Goal: Information Seeking & Learning: Understand process/instructions

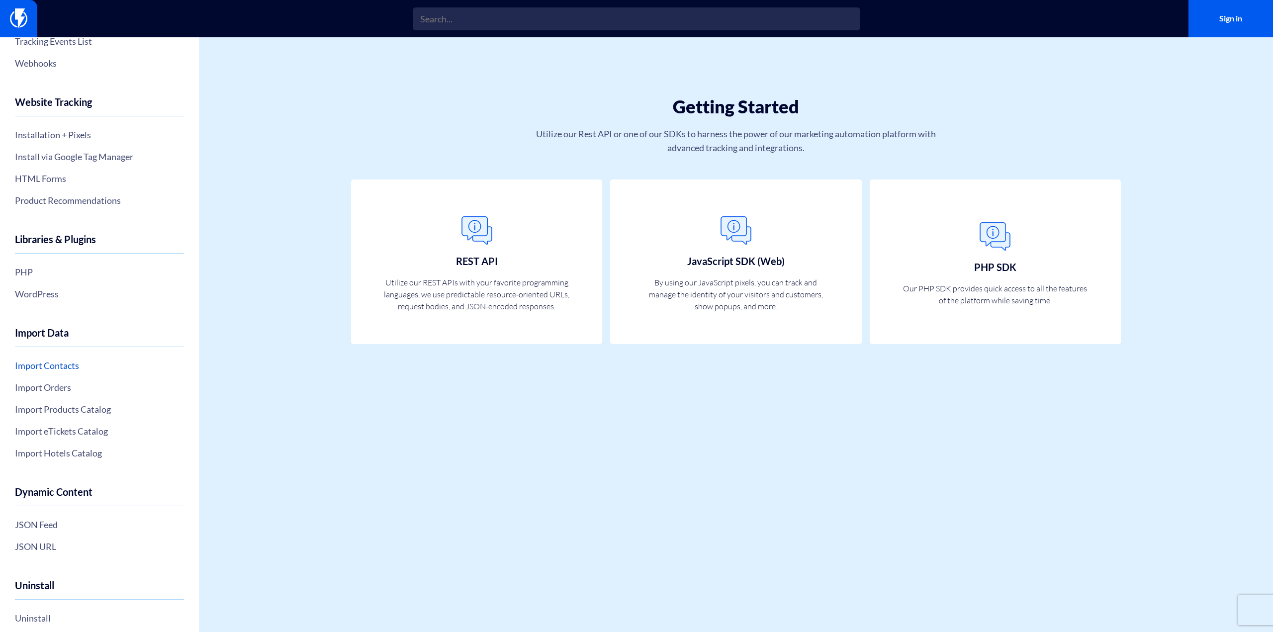
scroll to position [132, 0]
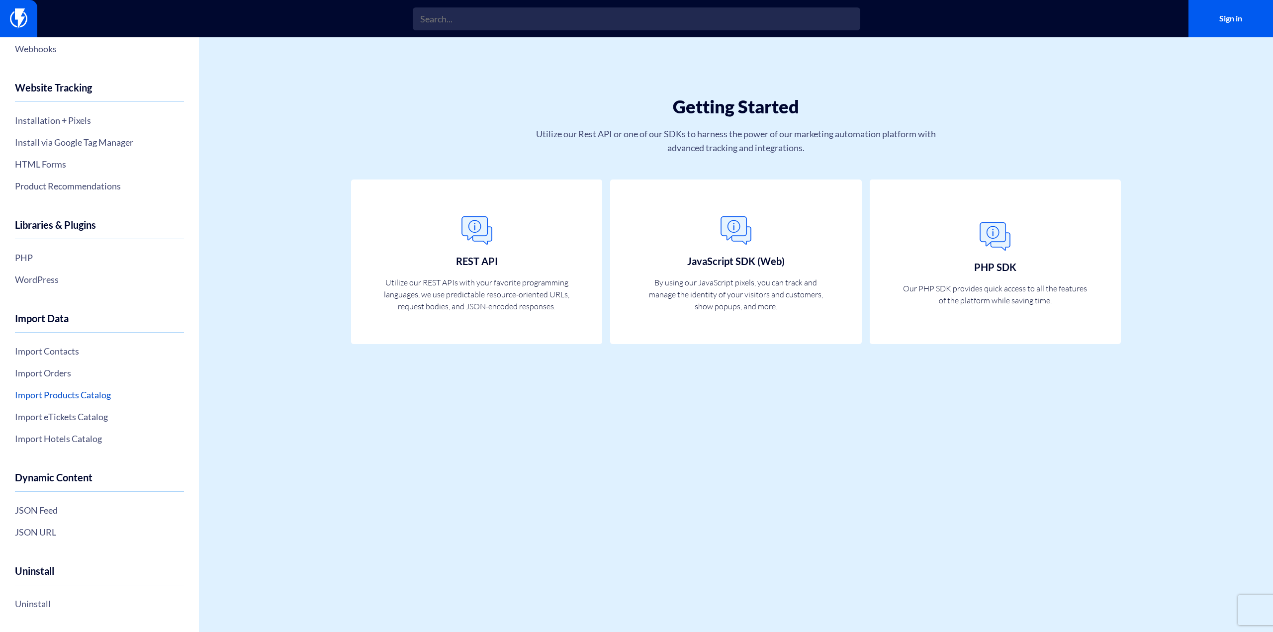
click at [75, 391] on link "Import Products Catalog" at bounding box center [99, 394] width 169 height 17
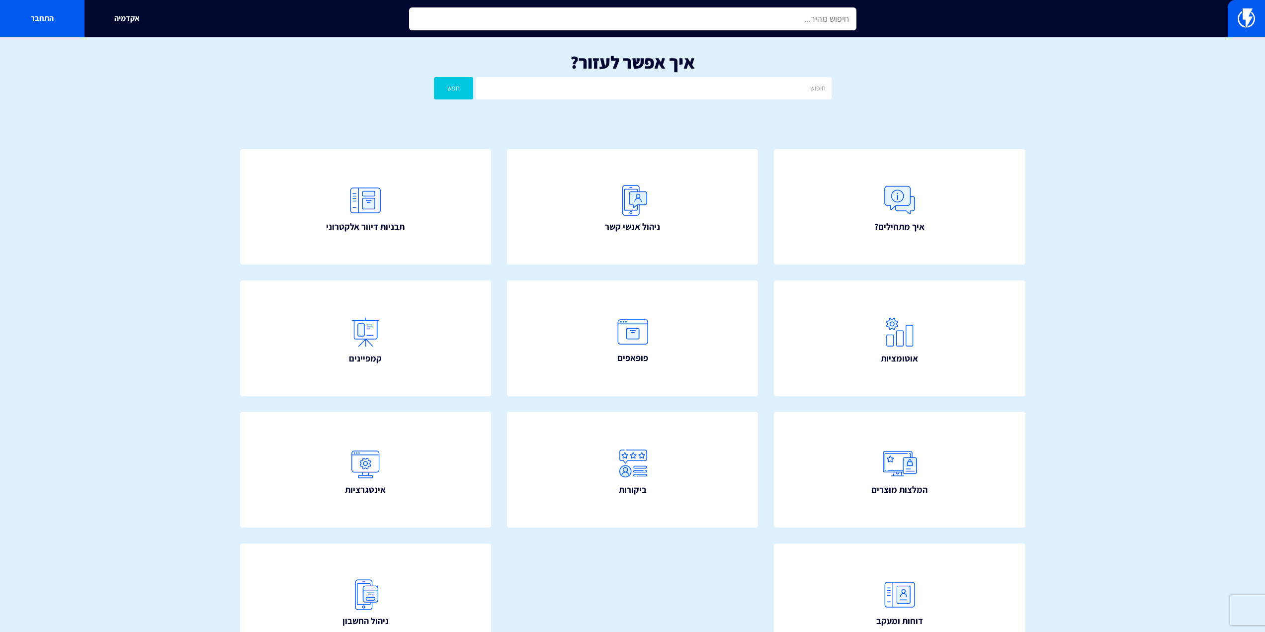
click at [644, 18] on input "text" at bounding box center [632, 18] width 447 height 23
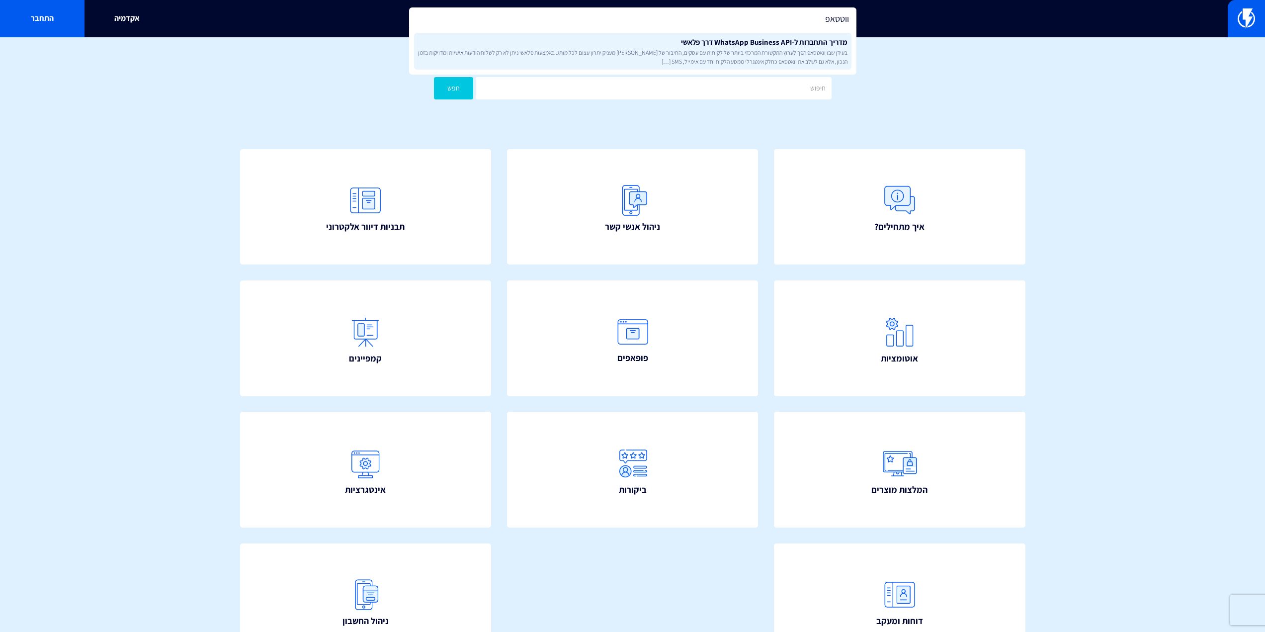
type input "ווטסאפ"
click at [658, 38] on link "מדריך התחברות ל-WhatsApp Business API דרך פלאשי בעידן שבו וואטסאפ הפך לערוץ התק…" at bounding box center [632, 51] width 437 height 37
